Goal: Task Accomplishment & Management: Complete application form

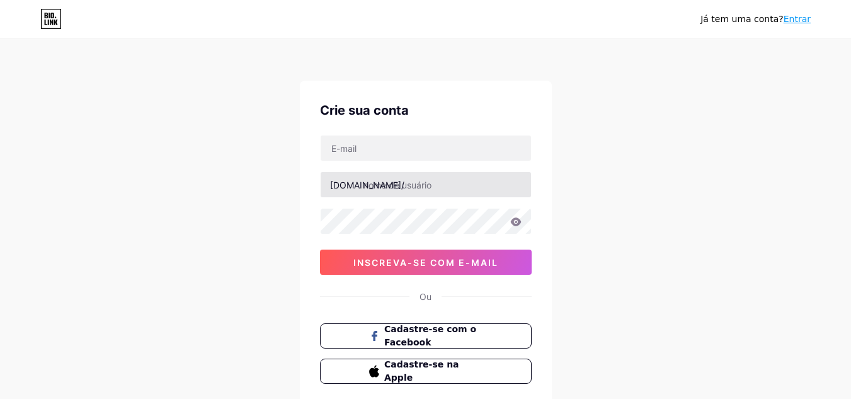
scroll to position [63, 0]
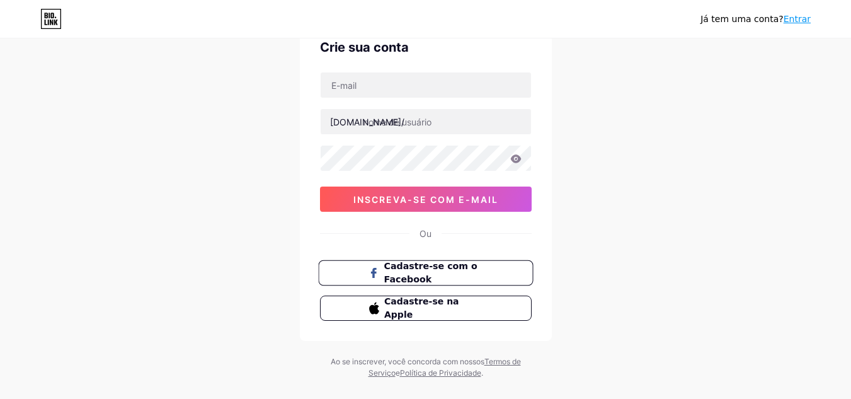
click at [458, 266] on font "Cadastre-se com o Facebook" at bounding box center [430, 273] width 93 height 24
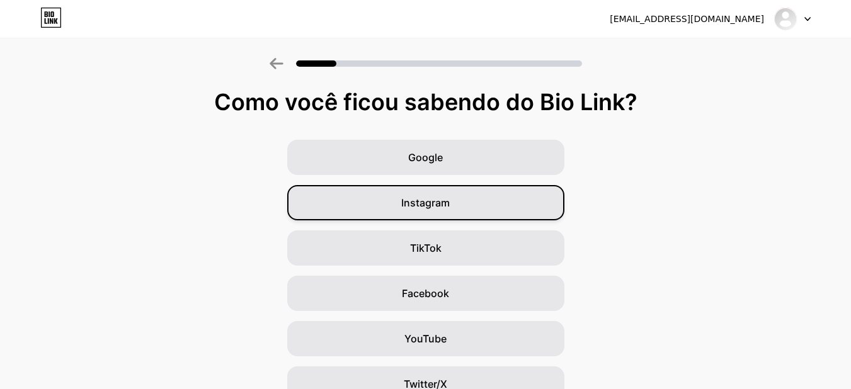
click at [450, 203] on font "Instagram" at bounding box center [425, 202] width 48 height 13
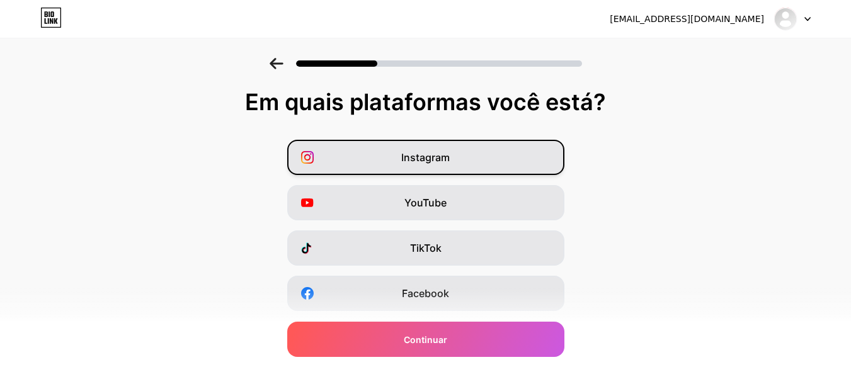
click at [444, 171] on div "Instagram" at bounding box center [425, 157] width 277 height 35
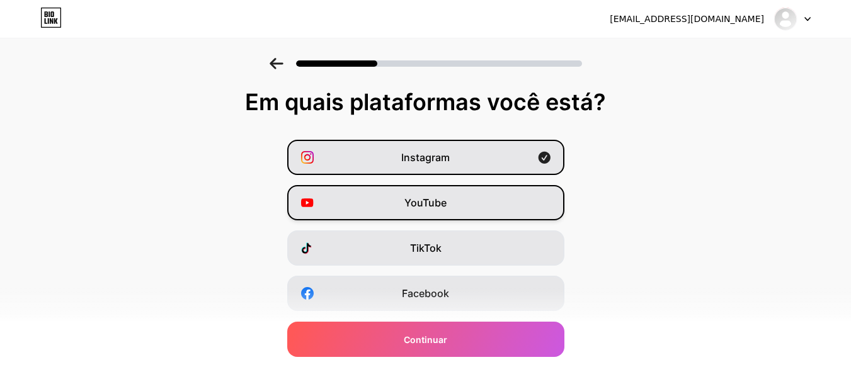
click at [447, 203] on font "YouTube" at bounding box center [425, 202] width 42 height 13
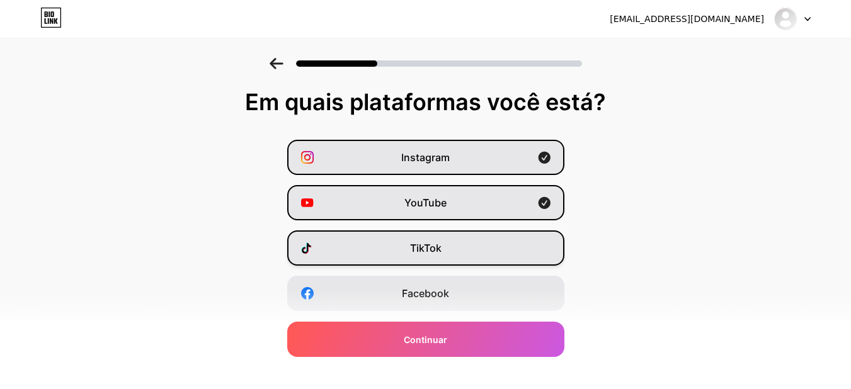
click at [455, 249] on div "TikTok" at bounding box center [425, 247] width 277 height 35
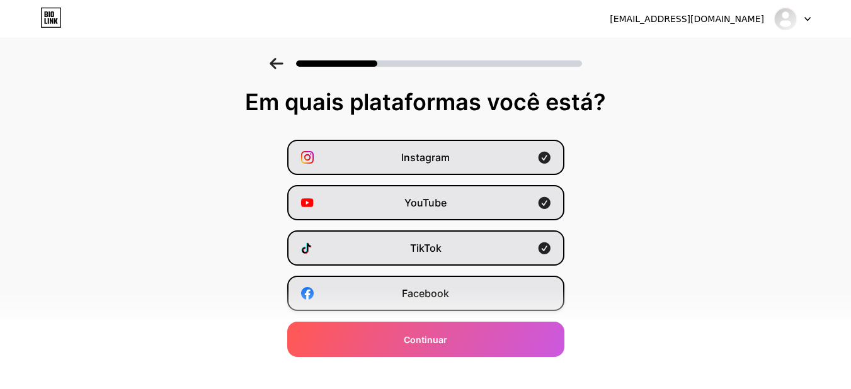
drag, startPoint x: 461, startPoint y: 293, endPoint x: 464, endPoint y: 300, distance: 6.8
click at [460, 293] on div "Facebook" at bounding box center [425, 293] width 277 height 35
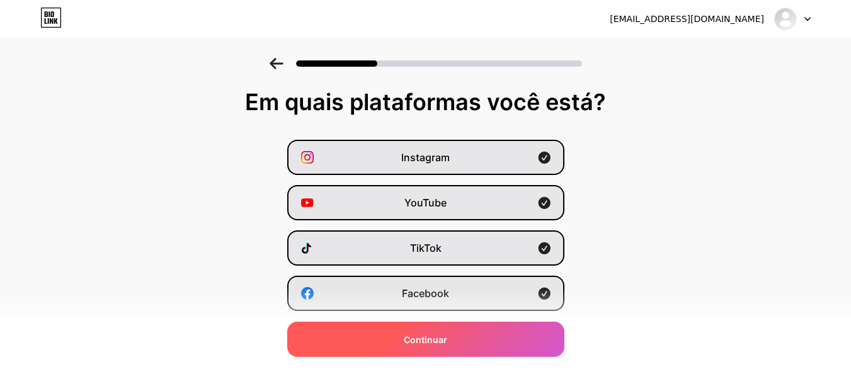
click at [467, 337] on div "Continuar" at bounding box center [425, 339] width 277 height 35
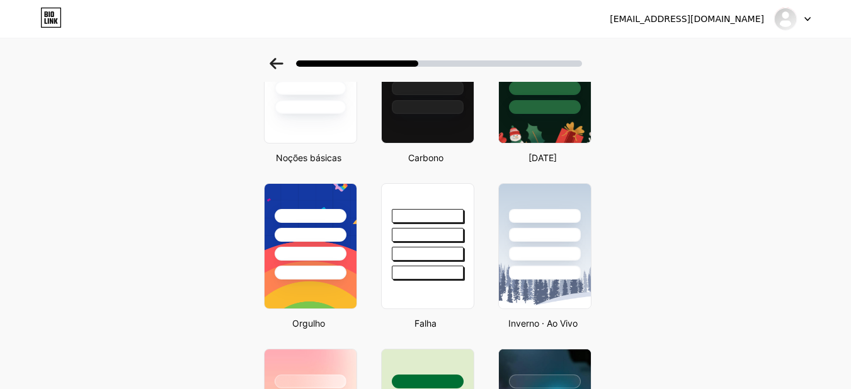
scroll to position [63, 0]
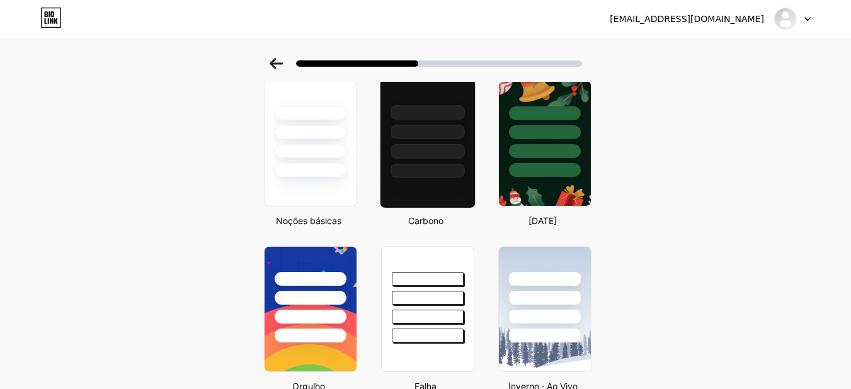
click at [407, 157] on div at bounding box center [427, 151] width 74 height 14
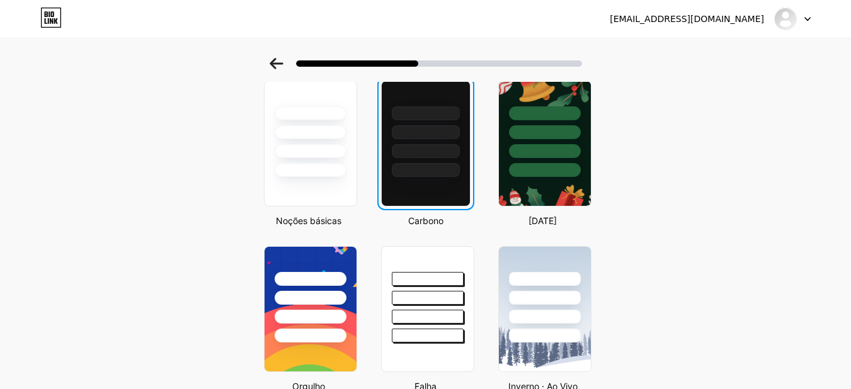
scroll to position [0, 0]
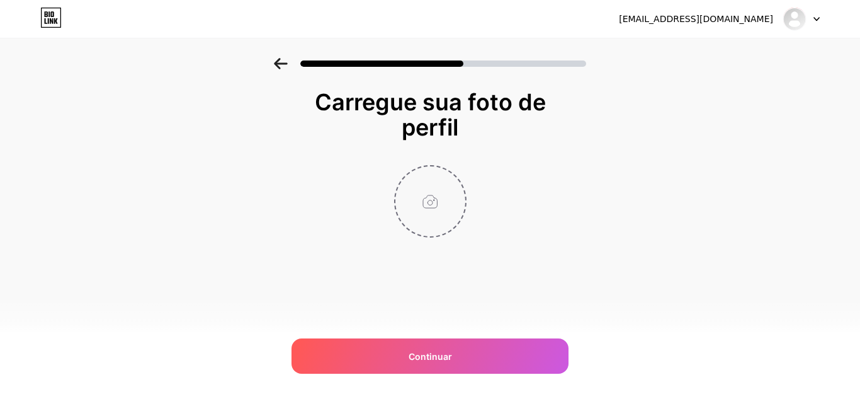
click at [436, 208] on input "file" at bounding box center [430, 201] width 70 height 70
type input "C:\fakepath\Sem título-1.png"
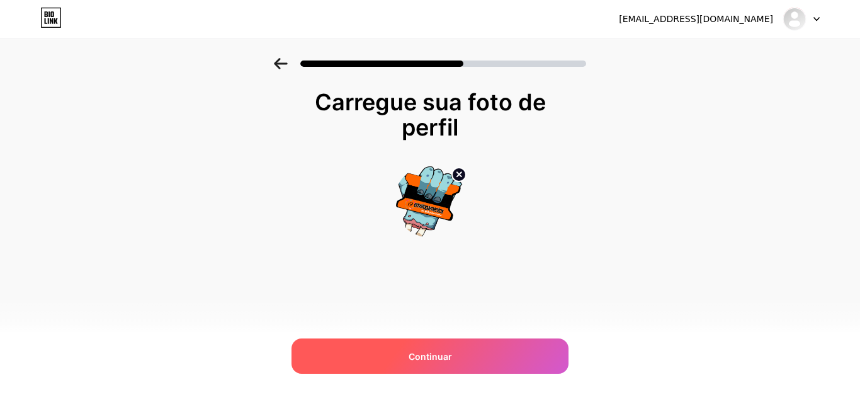
click at [457, 354] on div "Continuar" at bounding box center [430, 355] width 277 height 35
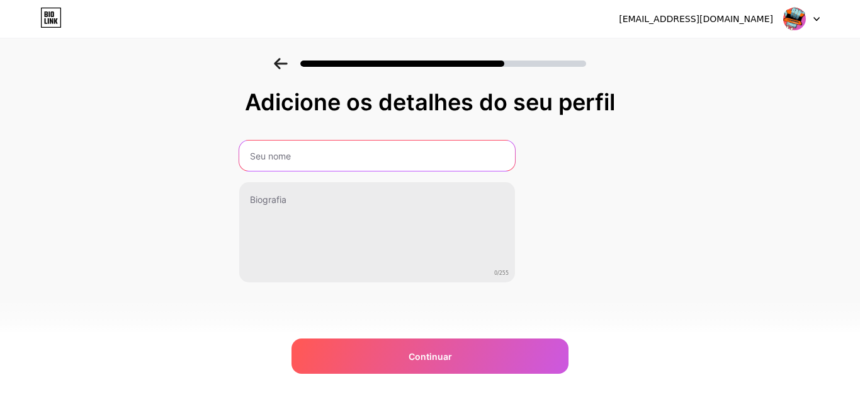
click at [358, 163] on input "text" at bounding box center [377, 155] width 276 height 30
type input "i9Envelopamentos"
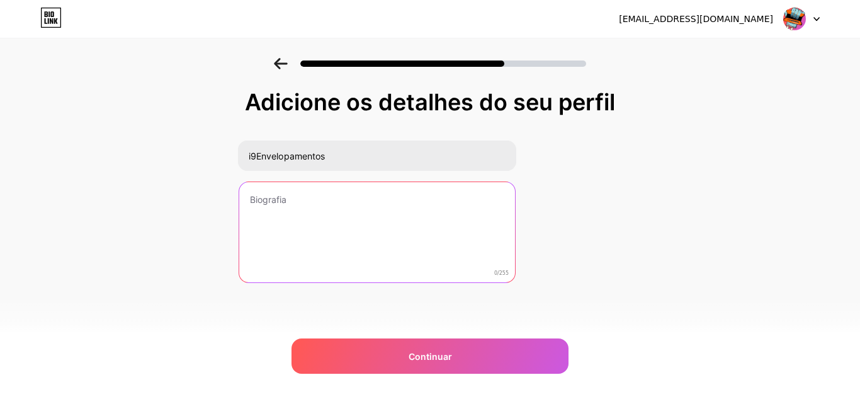
click at [354, 208] on textarea at bounding box center [377, 232] width 276 height 101
paste textarea "Transformamos ambientes e veículos com envelopamentos de alta qualidade. 🚗✨ i9E…"
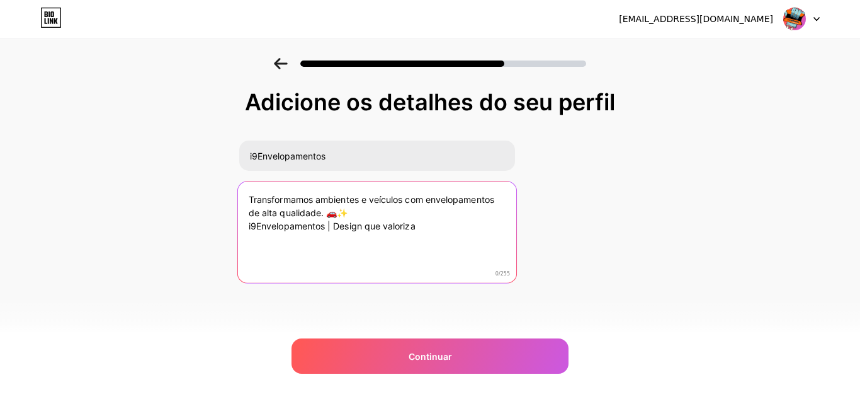
click at [402, 200] on textarea "Transformamos ambientes e veículos com envelopamentos de alta qualidade. 🚗✨ i9E…" at bounding box center [377, 232] width 278 height 103
click at [344, 209] on textarea "Transformamos ambientes e eletros com envelopamentos de alta qualidade. 🚗✨ i9En…" at bounding box center [377, 232] width 278 height 103
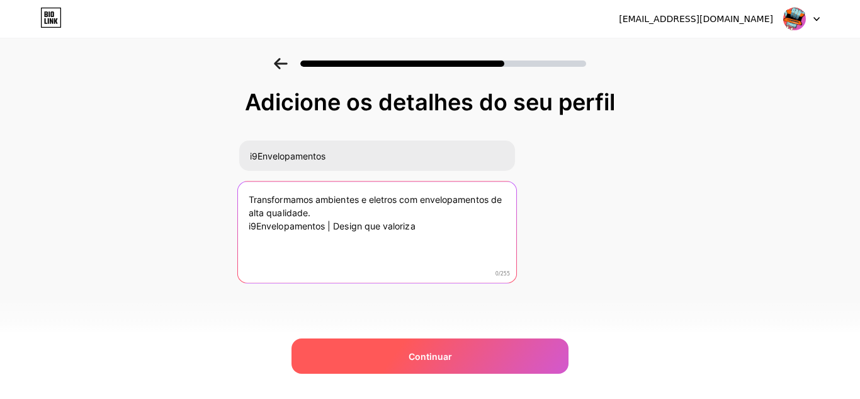
type textarea "Transformamos ambientes e eletros com envelopamentos de alta qualidade. i9Envel…"
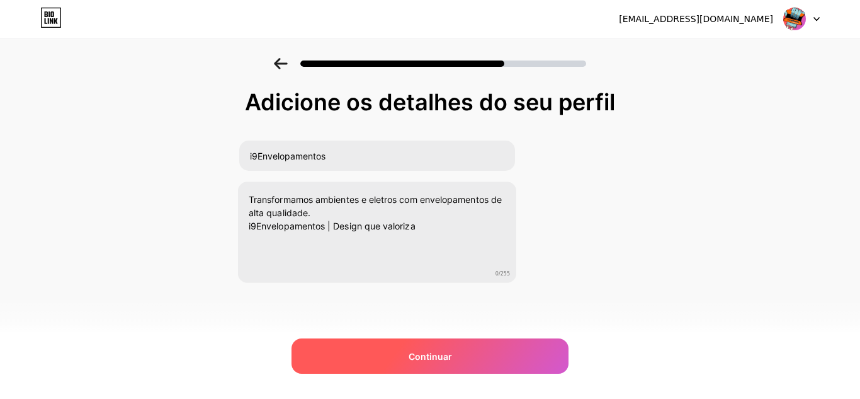
click at [433, 360] on font "Continuar" at bounding box center [430, 356] width 43 height 11
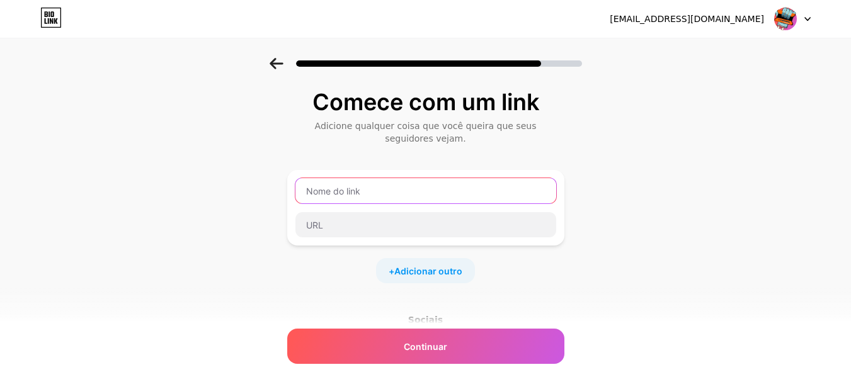
click at [463, 187] on input "text" at bounding box center [425, 190] width 261 height 25
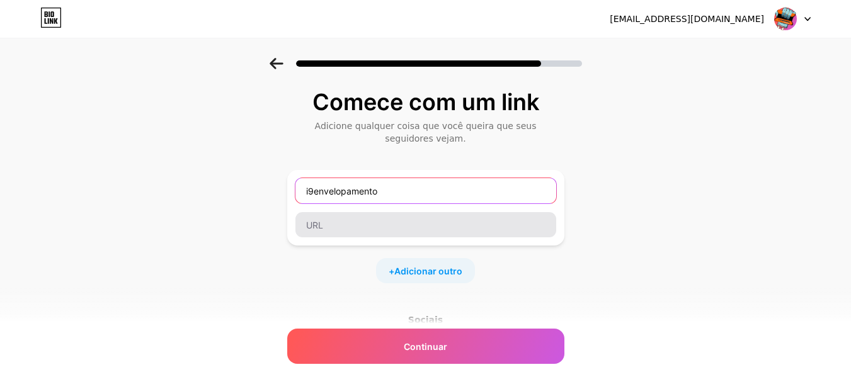
type input "i9envelopamento"
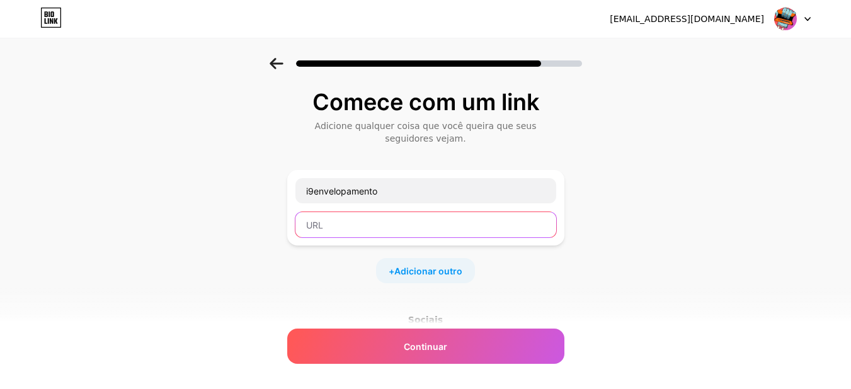
click at [445, 229] on input "text" at bounding box center [425, 224] width 261 height 25
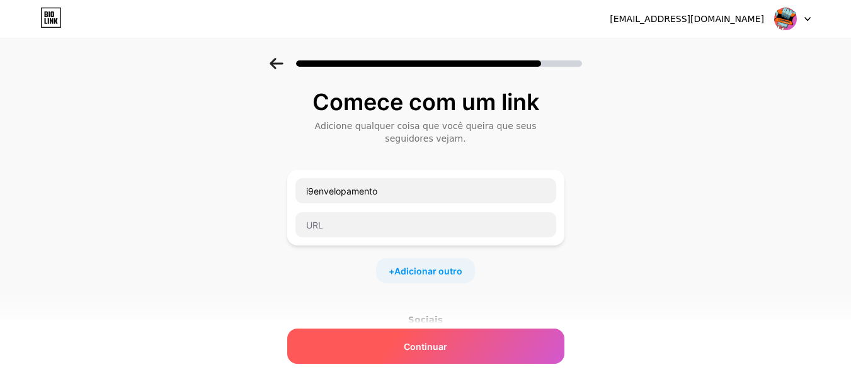
click at [442, 349] on font "Continuar" at bounding box center [425, 346] width 43 height 11
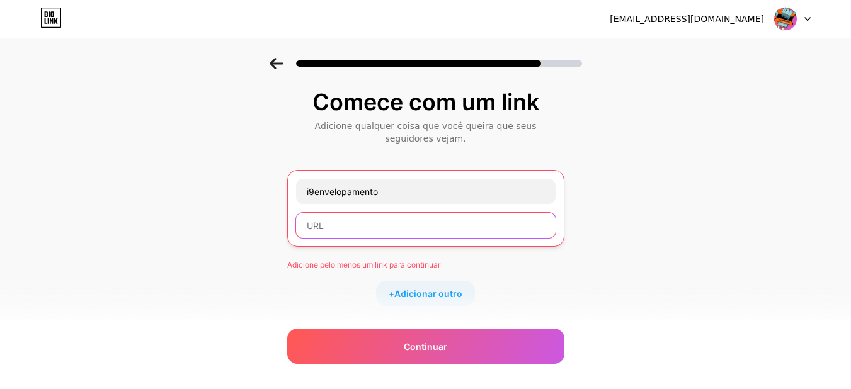
click at [373, 229] on input "text" at bounding box center [425, 225] width 259 height 25
paste input "https://www.instagram.com/i9envelopamento?igsh=MXA0aTY5ejdpbGZ2cQ=="
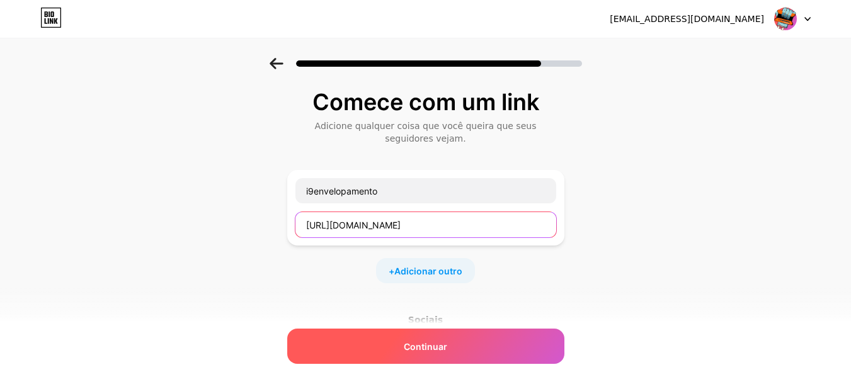
type input "https://www.instagram.com/i9envelopamento?igsh=MXA0aTY5ejdpbGZ2cQ=="
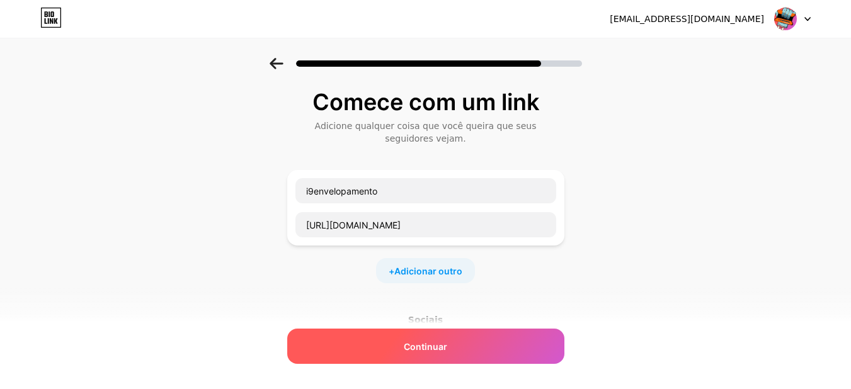
click at [443, 345] on font "Continuar" at bounding box center [425, 346] width 43 height 11
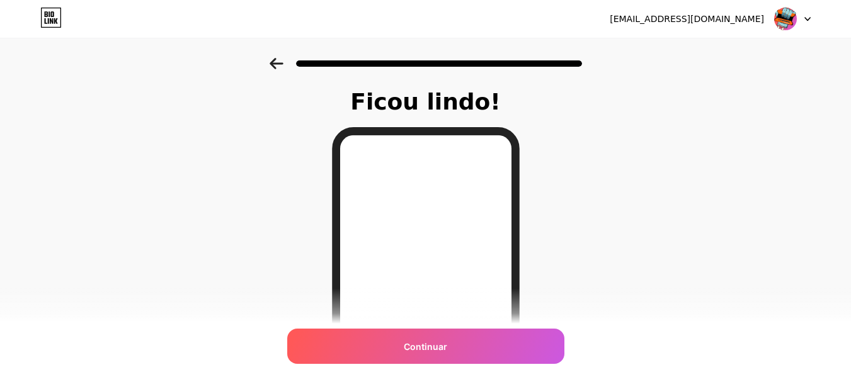
scroll to position [189, 0]
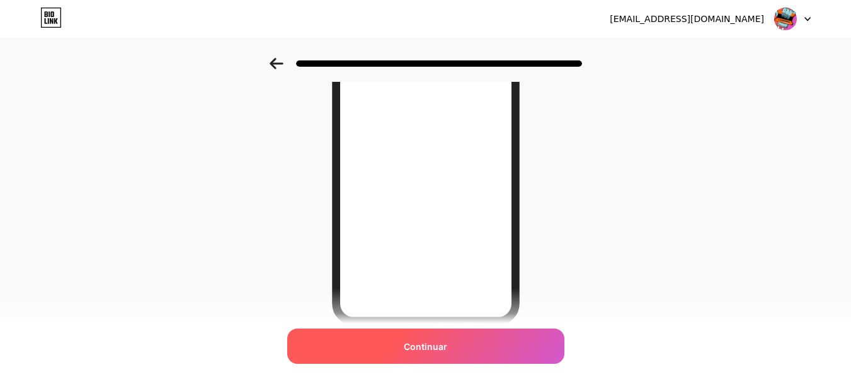
click at [447, 349] on font "Continuar" at bounding box center [425, 346] width 43 height 11
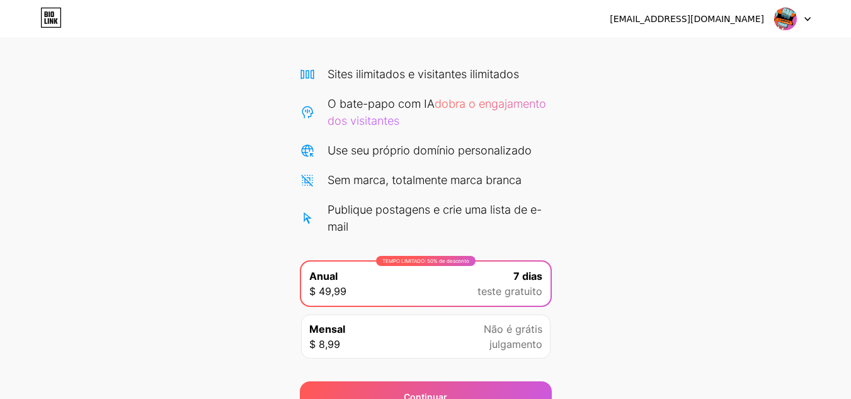
scroll to position [142, 0]
